Goal: Entertainment & Leisure: Consume media (video, audio)

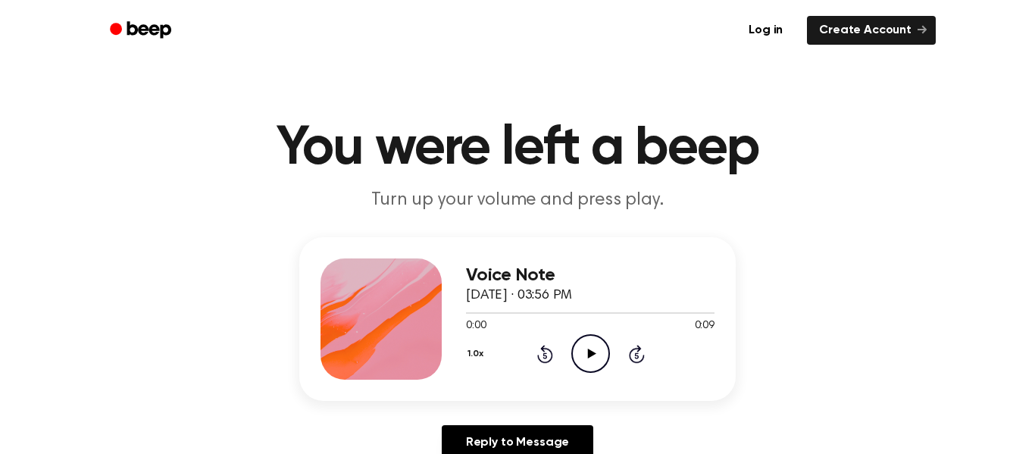
click at [574, 348] on icon "Play Audio" at bounding box center [590, 353] width 39 height 39
click at [586, 348] on icon "Play Audio" at bounding box center [590, 353] width 39 height 39
click at [586, 350] on icon "Pause Audio" at bounding box center [590, 353] width 39 height 39
click at [586, 350] on icon "Play Audio" at bounding box center [590, 353] width 39 height 39
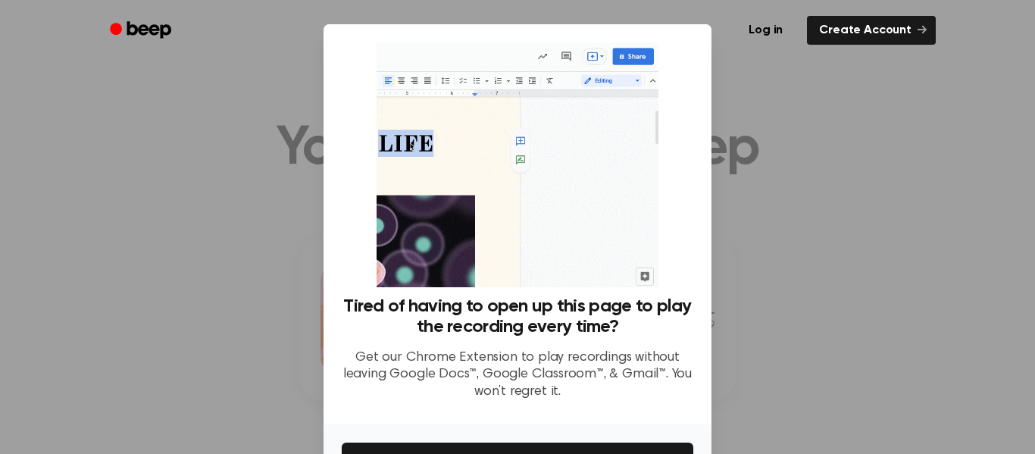
click at [163, 388] on div at bounding box center [517, 227] width 1035 height 454
click at [795, 155] on div at bounding box center [517, 227] width 1035 height 454
click at [679, 77] on div "Tired of having to open up this page to play the recording every time? Get our …" at bounding box center [517, 227] width 351 height 370
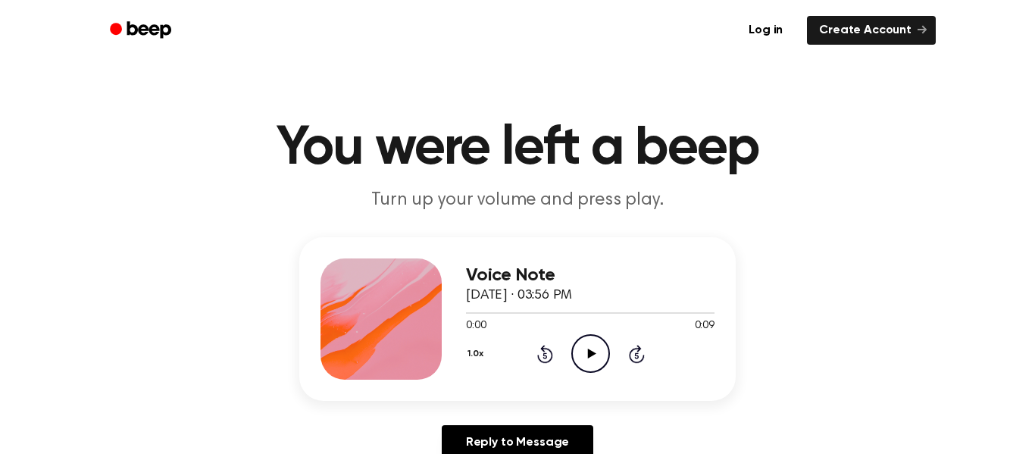
click at [579, 345] on icon "Play Audio" at bounding box center [590, 353] width 39 height 39
click at [589, 354] on icon at bounding box center [591, 353] width 8 height 10
click at [589, 354] on icon at bounding box center [590, 353] width 7 height 10
click at [589, 354] on icon at bounding box center [591, 353] width 8 height 10
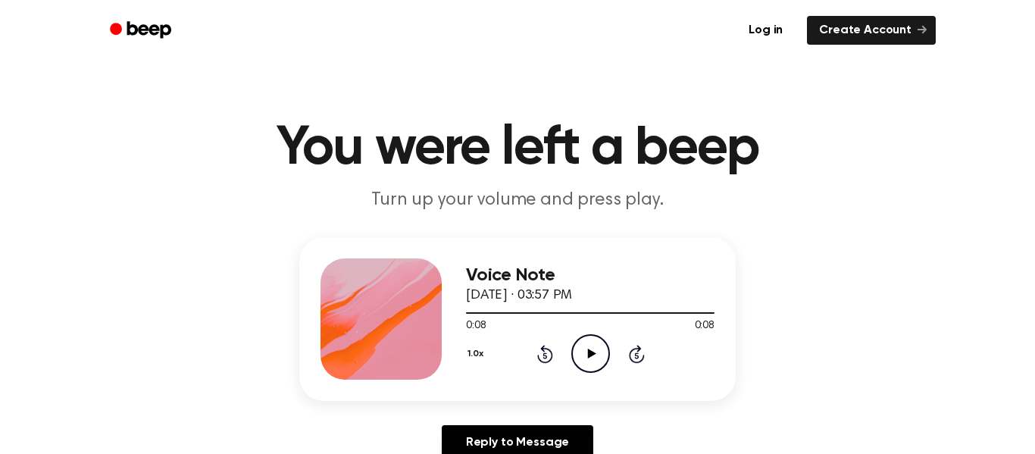
click at [589, 354] on icon at bounding box center [591, 353] width 8 height 10
click at [580, 351] on icon "Play Audio" at bounding box center [590, 353] width 39 height 39
click at [581, 351] on icon "Pause Audio" at bounding box center [590, 353] width 39 height 39
click at [545, 357] on icon "Rewind 5 seconds" at bounding box center [544, 354] width 17 height 20
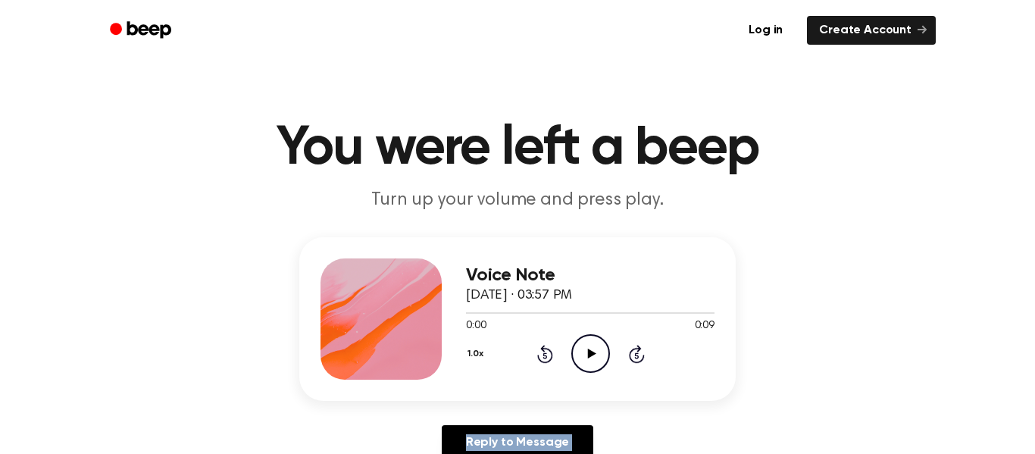
click at [545, 357] on icon "Rewind 5 seconds" at bounding box center [544, 354] width 17 height 20
click at [598, 348] on icon "Play Audio" at bounding box center [590, 353] width 39 height 39
click at [586, 360] on icon "Play Audio" at bounding box center [590, 353] width 39 height 39
click at [601, 355] on icon "Play Audio" at bounding box center [590, 353] width 39 height 39
click at [590, 365] on icon "Play Audio" at bounding box center [590, 353] width 39 height 39
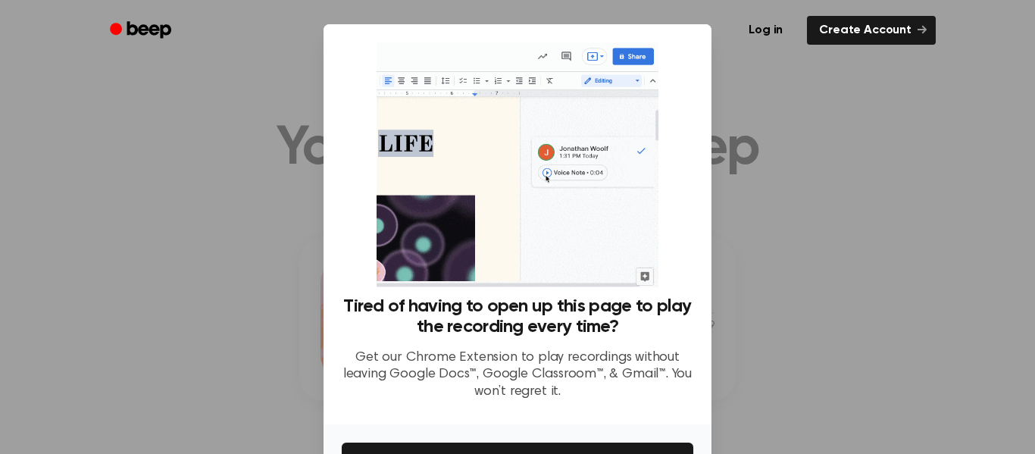
click at [852, 330] on div at bounding box center [517, 227] width 1035 height 454
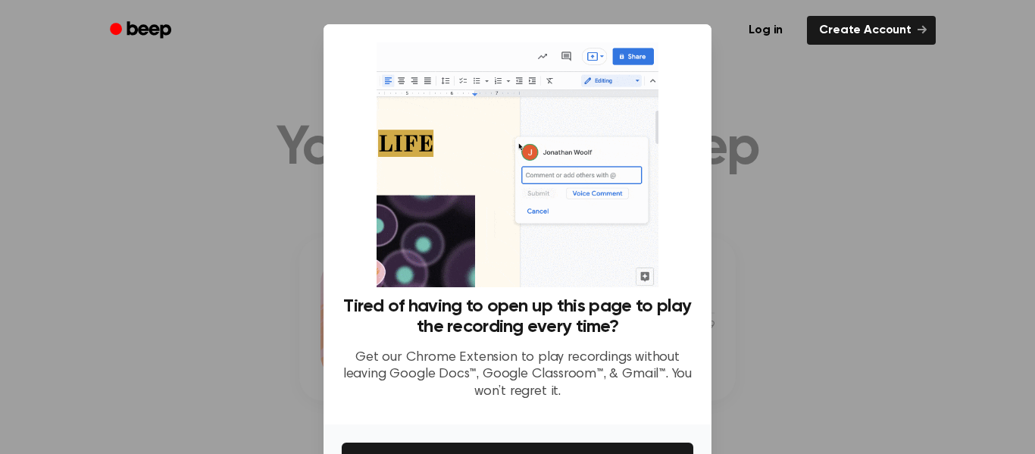
click at [720, 85] on div at bounding box center [517, 227] width 1035 height 454
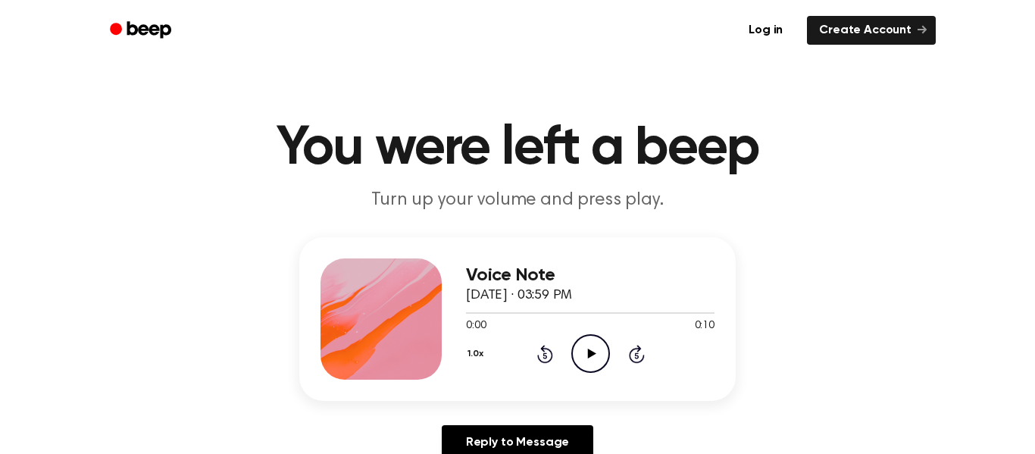
click at [595, 363] on icon "Play Audio" at bounding box center [590, 353] width 39 height 39
click at [604, 355] on icon "Play Audio" at bounding box center [590, 353] width 39 height 39
click at [591, 344] on icon "Play Audio" at bounding box center [590, 353] width 39 height 39
click at [608, 351] on circle at bounding box center [590, 353] width 37 height 37
